Goal: Communication & Community: Answer question/provide support

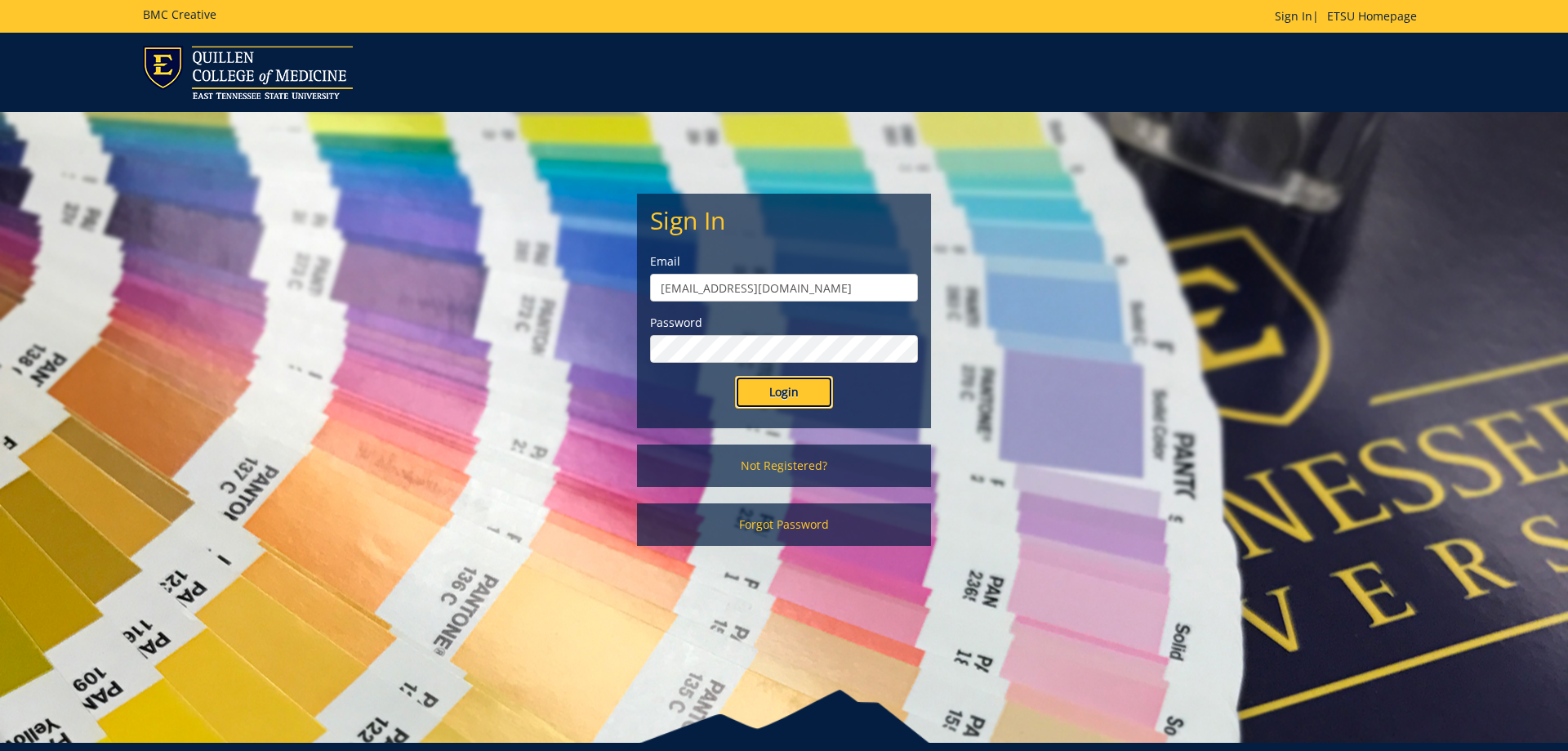
click at [791, 392] on input "Login" at bounding box center [784, 391] width 98 height 32
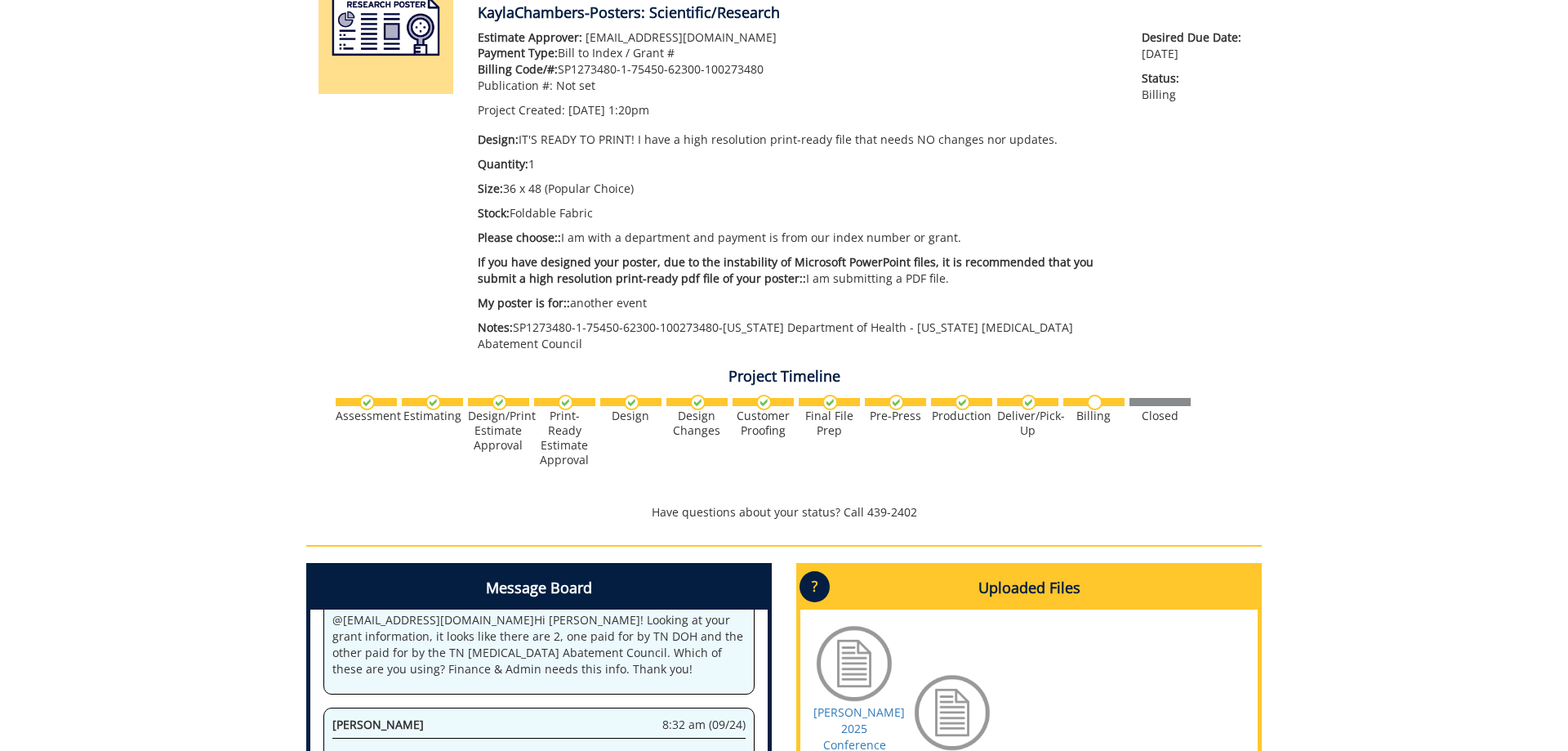
scroll to position [583, 0]
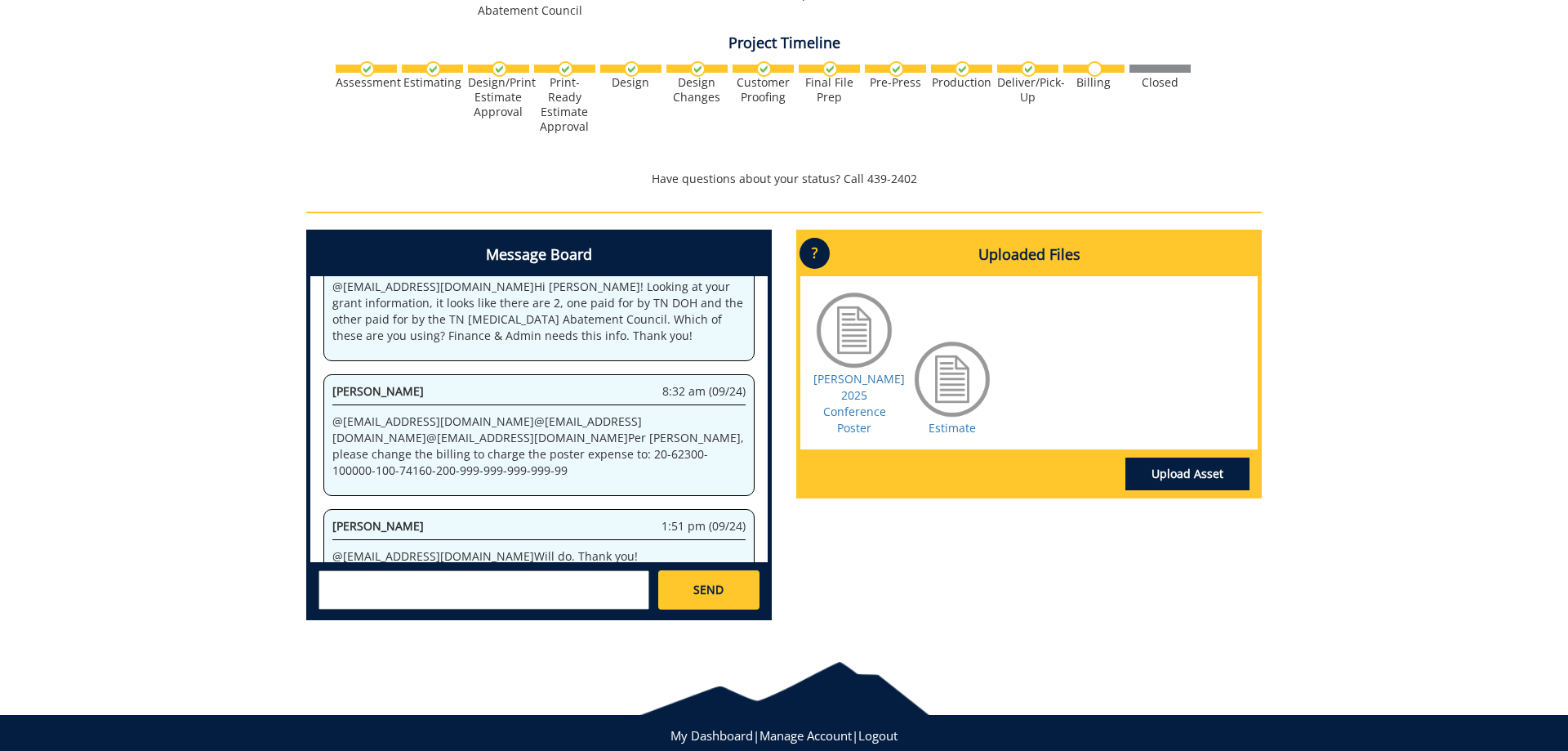
click at [393, 574] on textarea at bounding box center [484, 590] width 330 height 39
type textarea "@[EMAIL_ADDRESS][DOMAIN_NAME] Thank you, [PERSON_NAME]. I appreciate your help."
click at [677, 570] on link "SEND" at bounding box center [709, 590] width 102 height 39
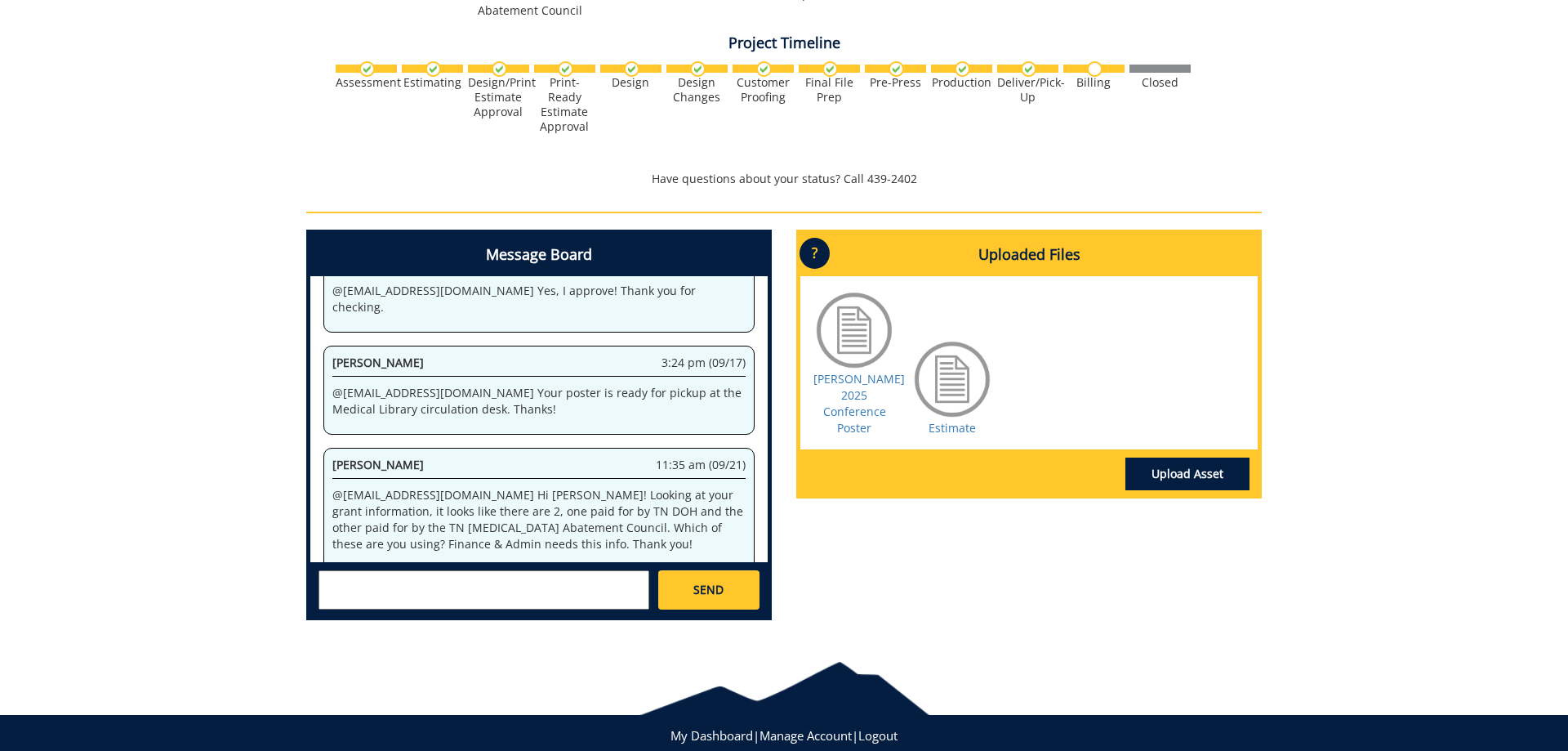
scroll to position [322699, 0]
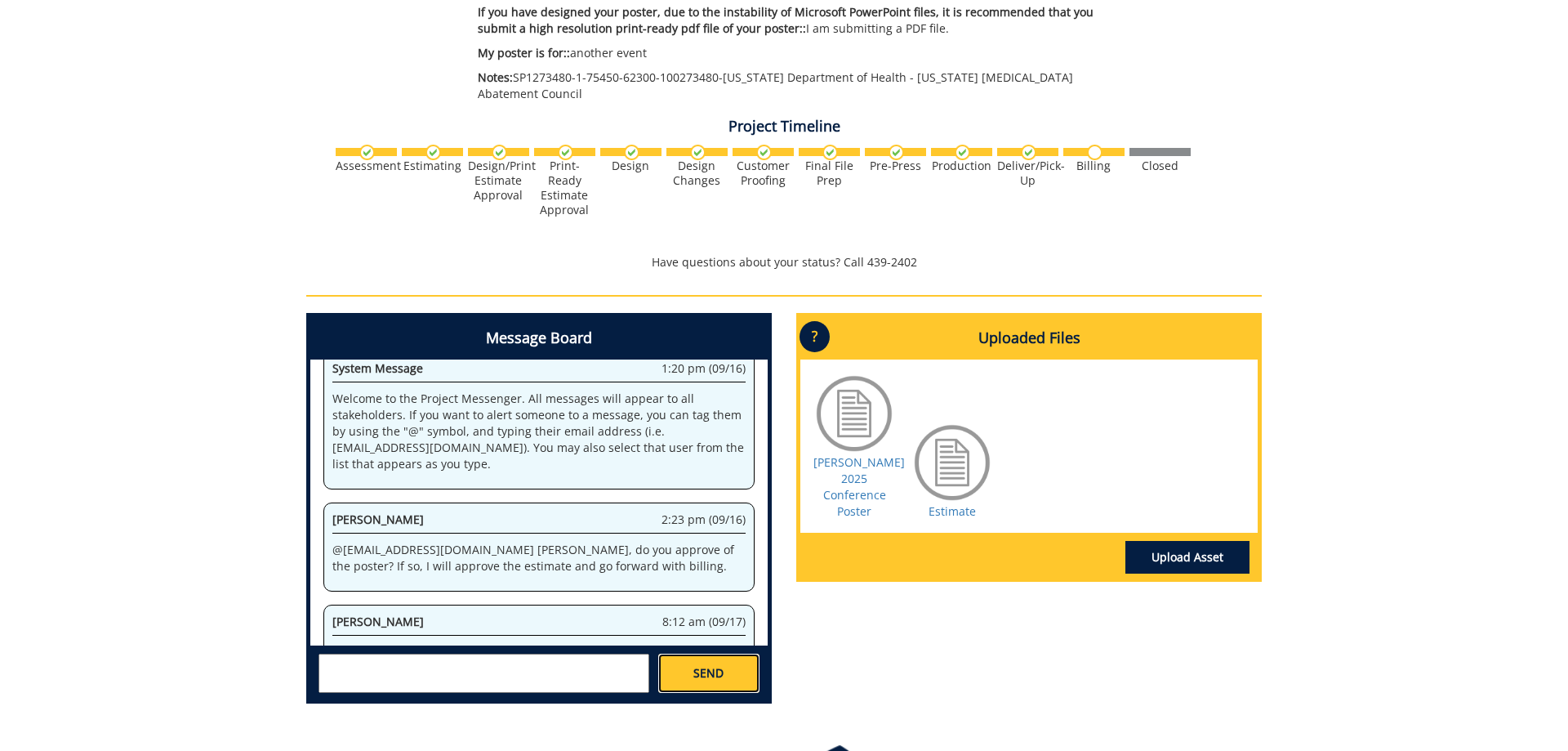
scroll to position [1608075, 0]
